Goal: Use online tool/utility: Utilize a website feature to perform a specific function

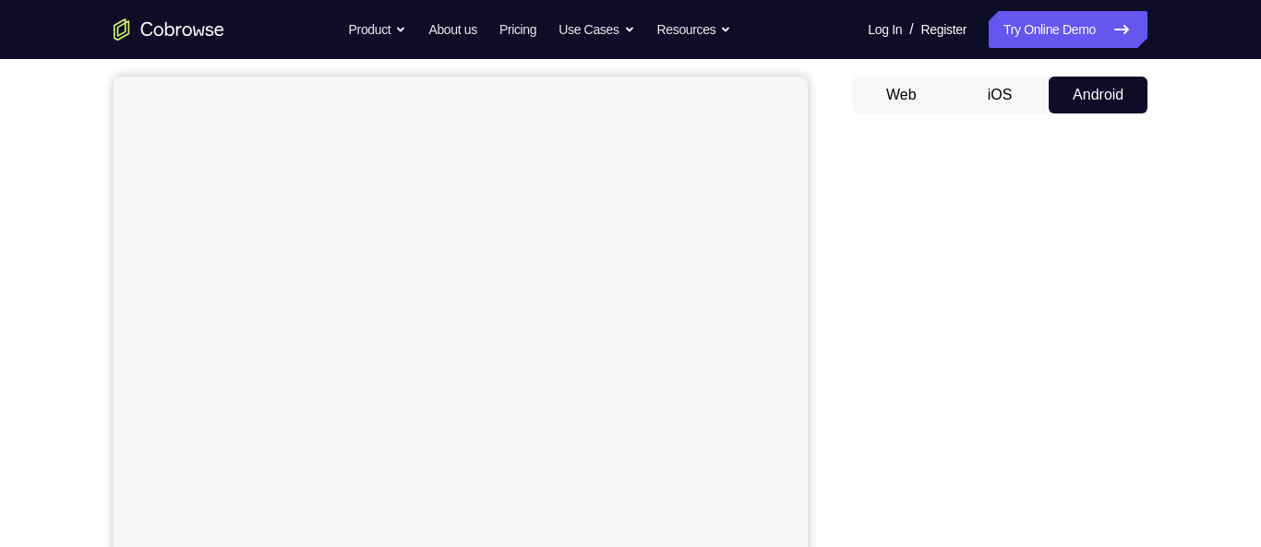
scroll to position [160, 0]
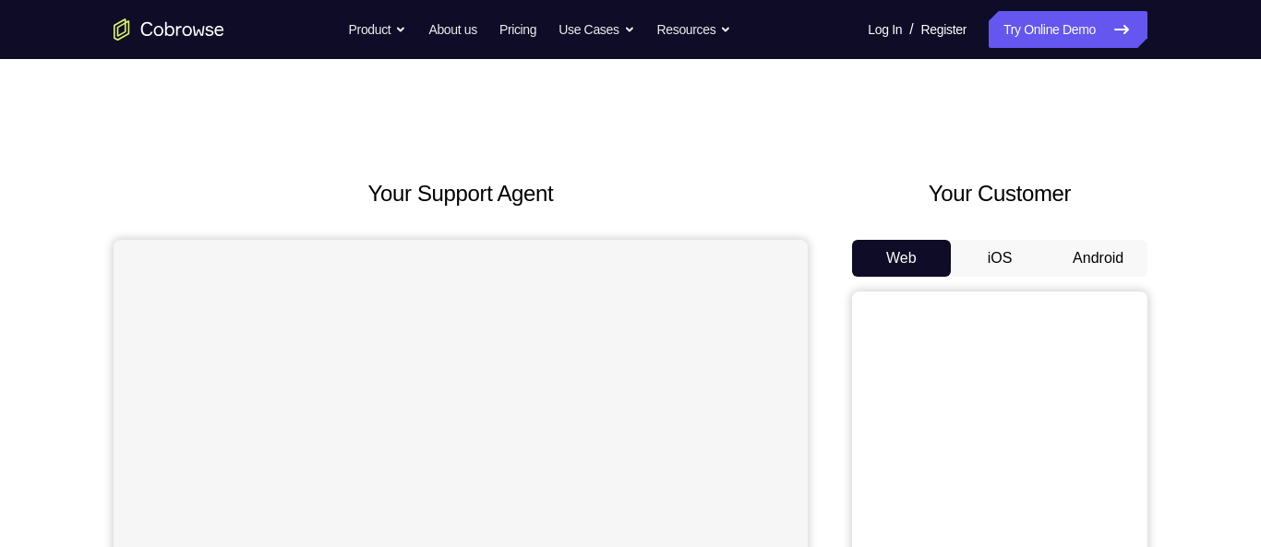
click at [1105, 250] on button "Android" at bounding box center [1098, 258] width 99 height 37
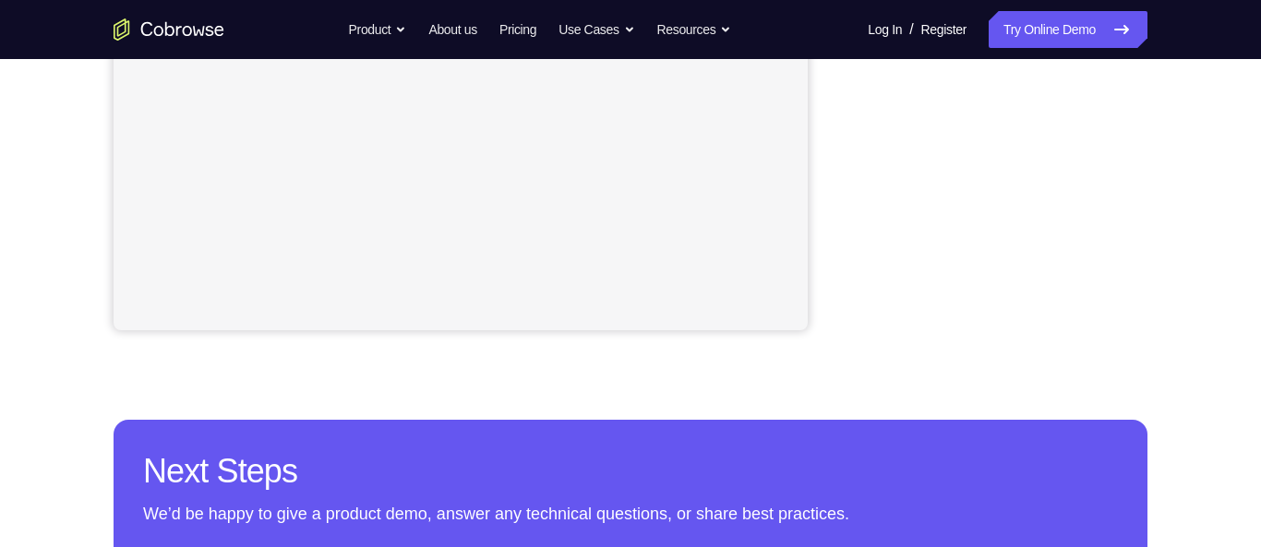
scroll to position [529, 0]
